Goal: Transaction & Acquisition: Purchase product/service

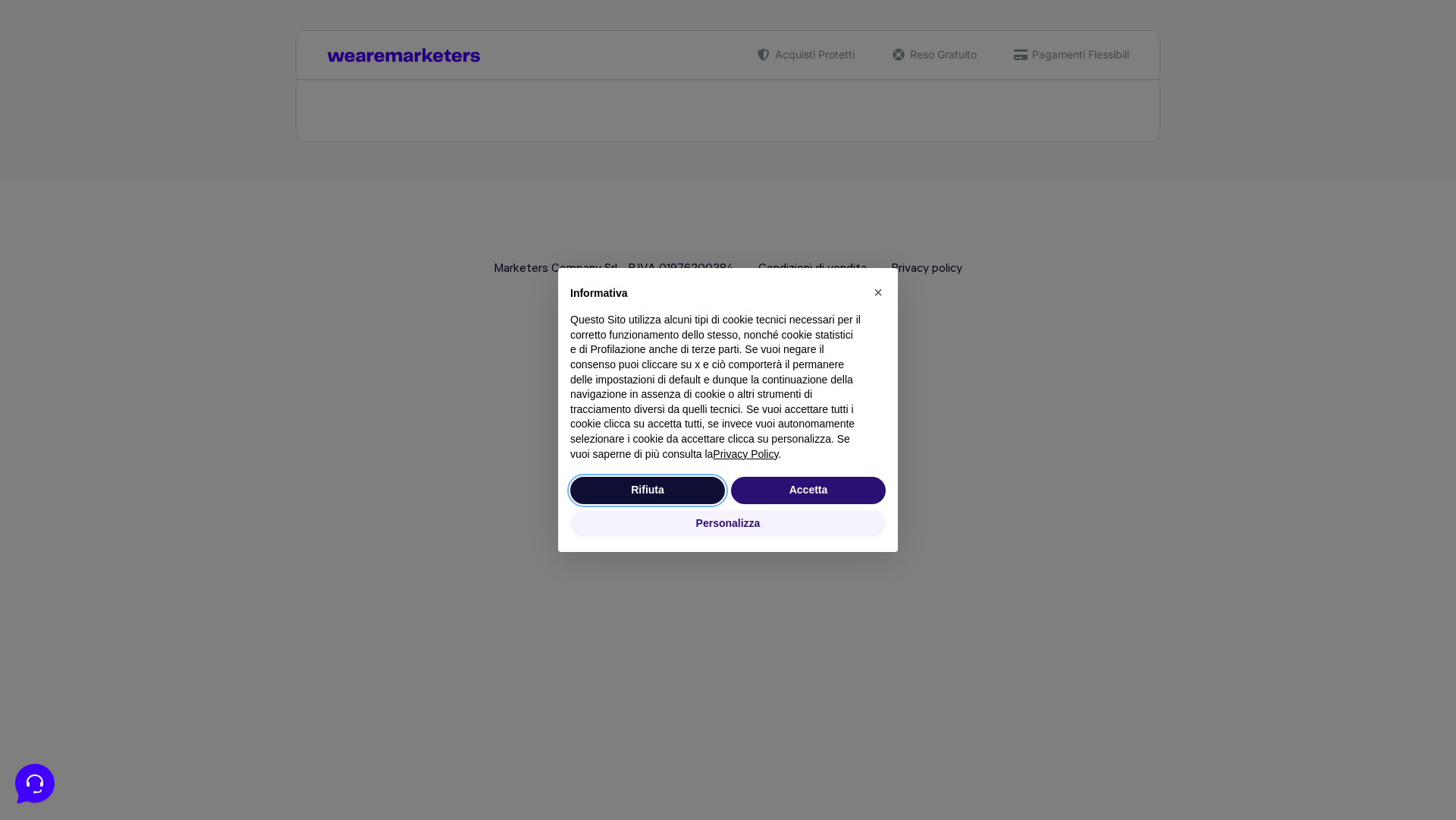
click at [648, 490] on button "Rifiuta" at bounding box center [648, 490] width 155 height 27
